Goal: Use online tool/utility: Utilize a website feature to perform a specific function

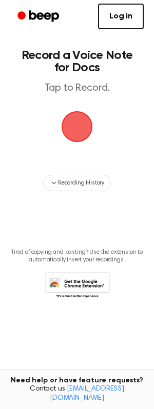
click at [73, 121] on span "button" at bounding box center [76, 126] width 29 height 29
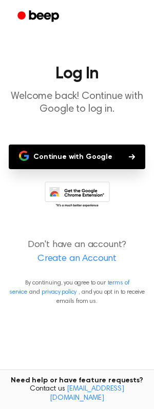
click at [50, 155] on button "Continue with Google" at bounding box center [77, 156] width 136 height 25
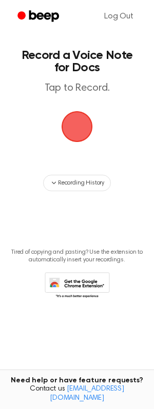
click at [81, 130] on span "button" at bounding box center [76, 126] width 35 height 35
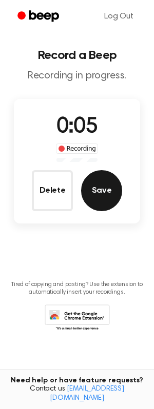
click at [108, 194] on button "Save" at bounding box center [101, 190] width 41 height 41
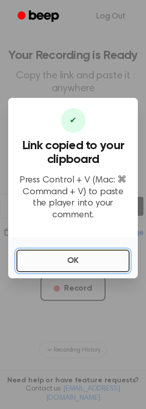
click at [101, 256] on button "OK" at bounding box center [72, 260] width 113 height 23
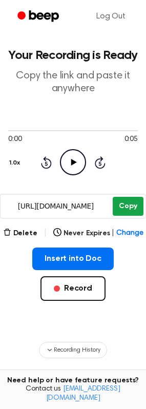
click at [126, 204] on button "Copy" at bounding box center [128, 206] width 30 height 19
